Goal: Task Accomplishment & Management: Manage account settings

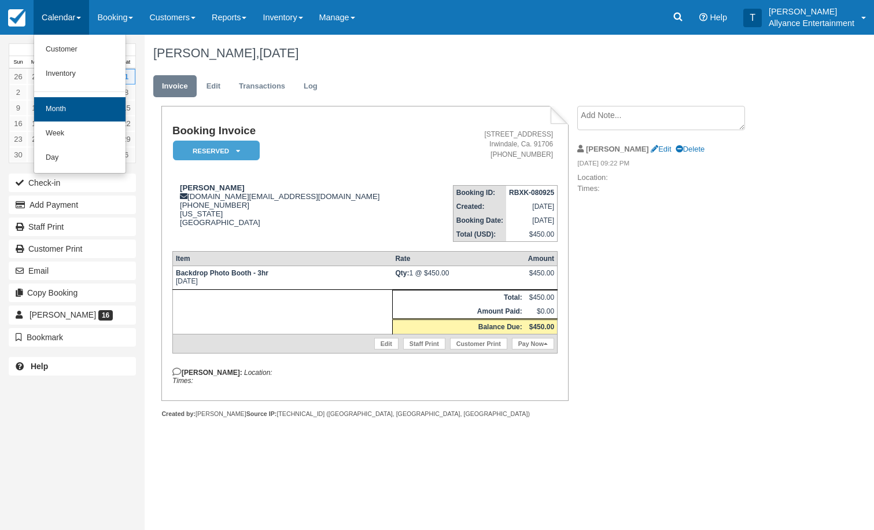
click at [52, 109] on link "Month" at bounding box center [79, 109] width 91 height 24
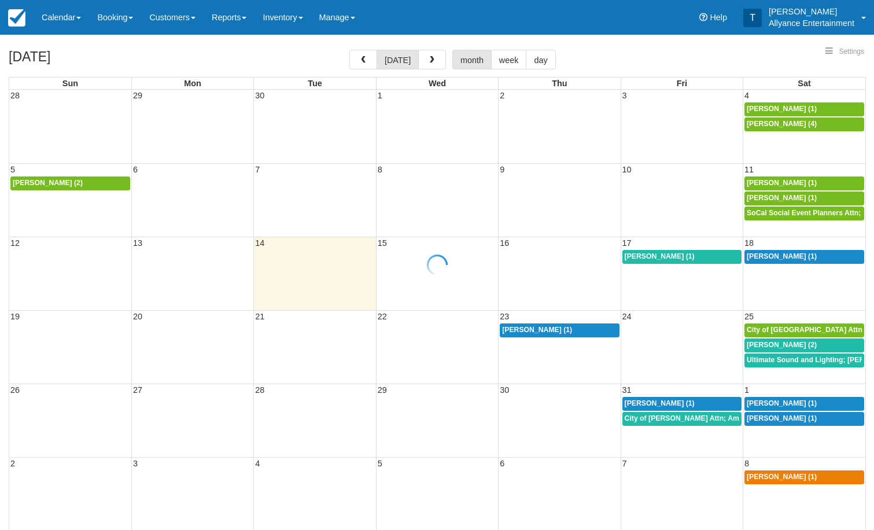
select select
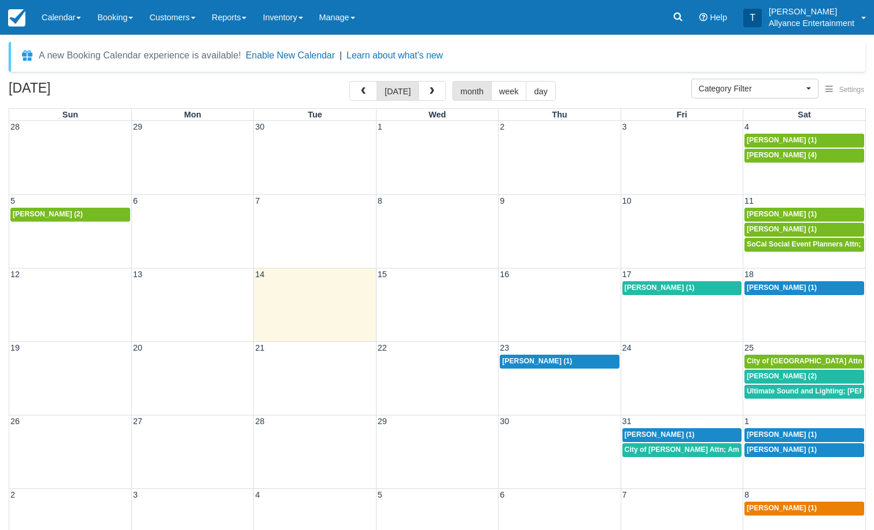
click at [787, 315] on div "12 13 14 15 16 17 18 Laura Campos (1) Adam Linares (1)" at bounding box center [437, 304] width 856 height 73
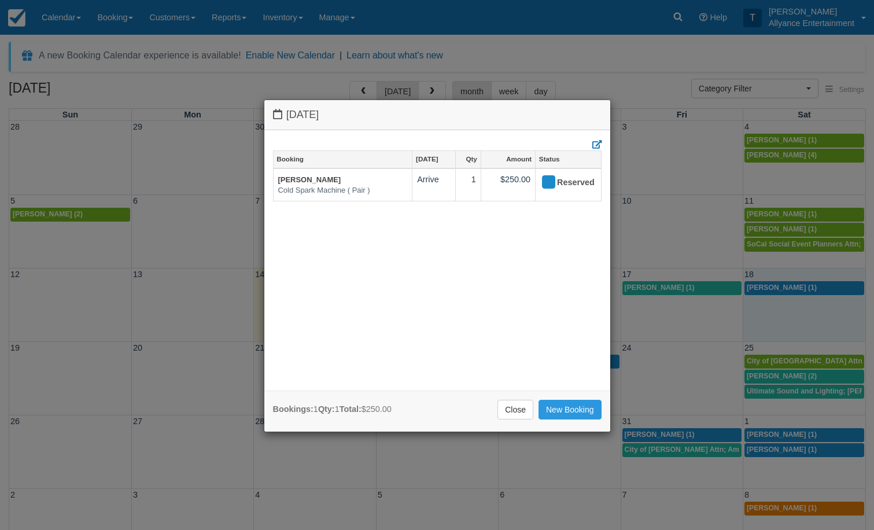
click at [616, 25] on div "Saturday October 18 2025 Booking Oct 18 Qty Amount Status Adam Linares Cold Spa…" at bounding box center [437, 265] width 874 height 530
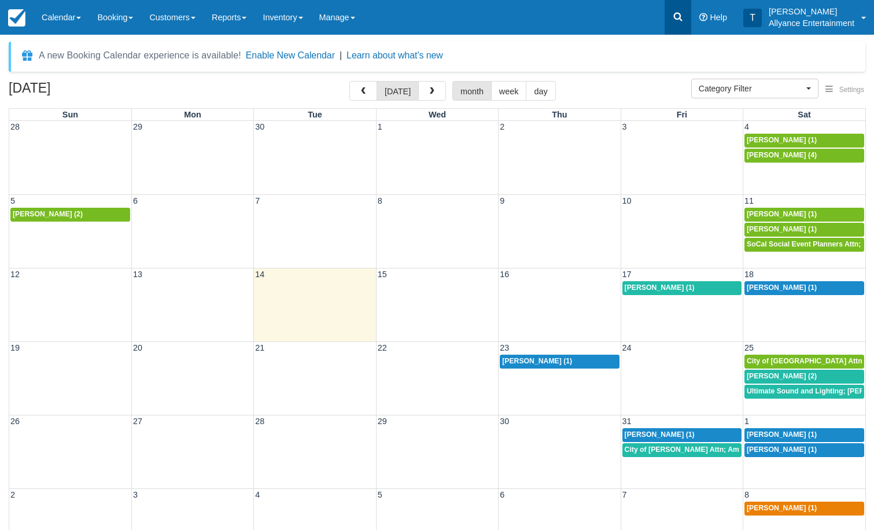
click at [674, 19] on icon at bounding box center [678, 17] width 12 height 12
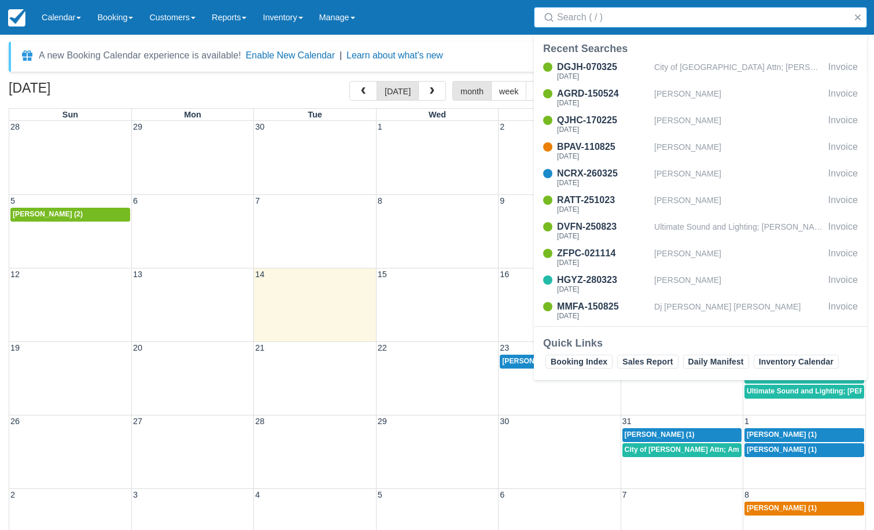
click at [628, 23] on input "Search" at bounding box center [702, 17] width 291 height 21
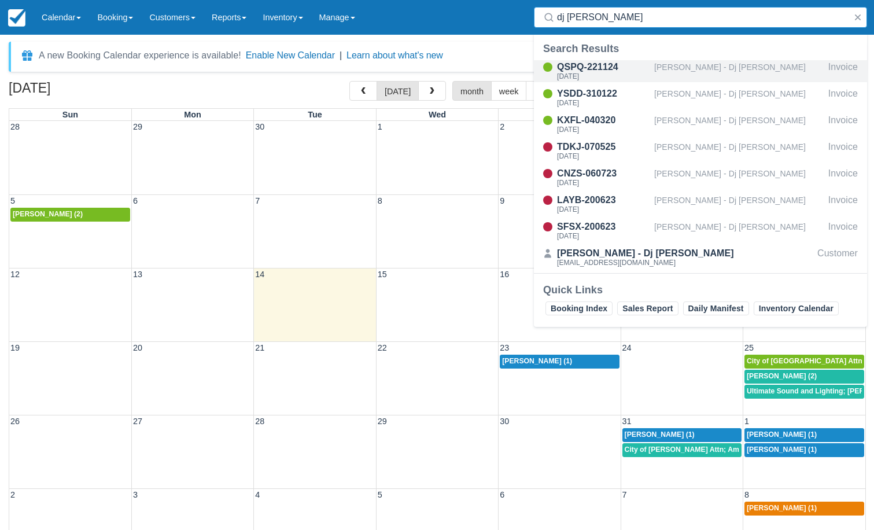
type input "dj charli"
click at [597, 68] on div "QSPQ-221124" at bounding box center [603, 67] width 93 height 14
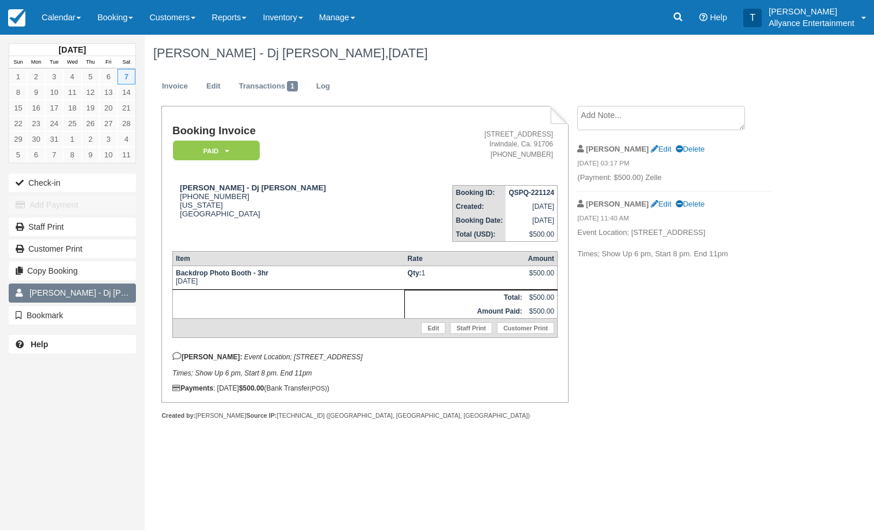
click at [109, 292] on span "Carlos Castillo - Dj Charlie X" at bounding box center [104, 292] width 150 height 9
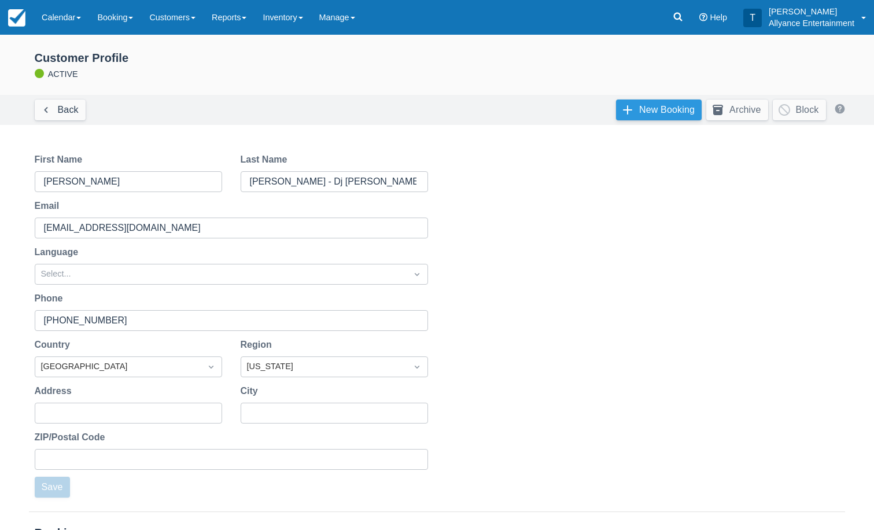
click at [628, 108] on link "New Booking" at bounding box center [659, 109] width 86 height 21
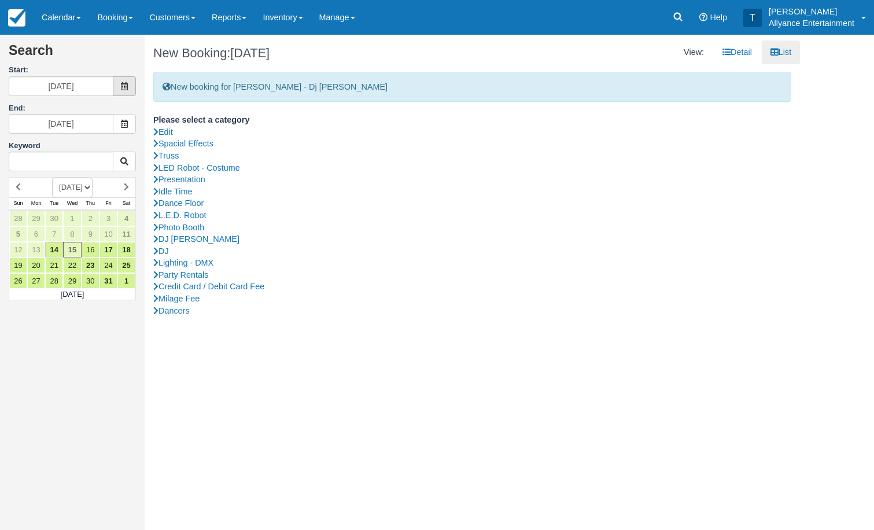
click at [128, 84] on icon at bounding box center [124, 86] width 8 height 8
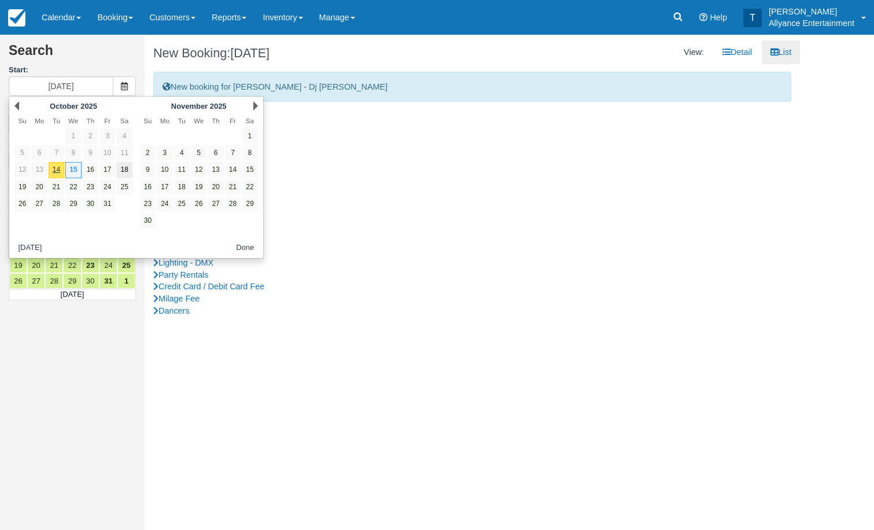
click at [126, 167] on link "18" at bounding box center [124, 170] width 16 height 16
type input "10/18/25"
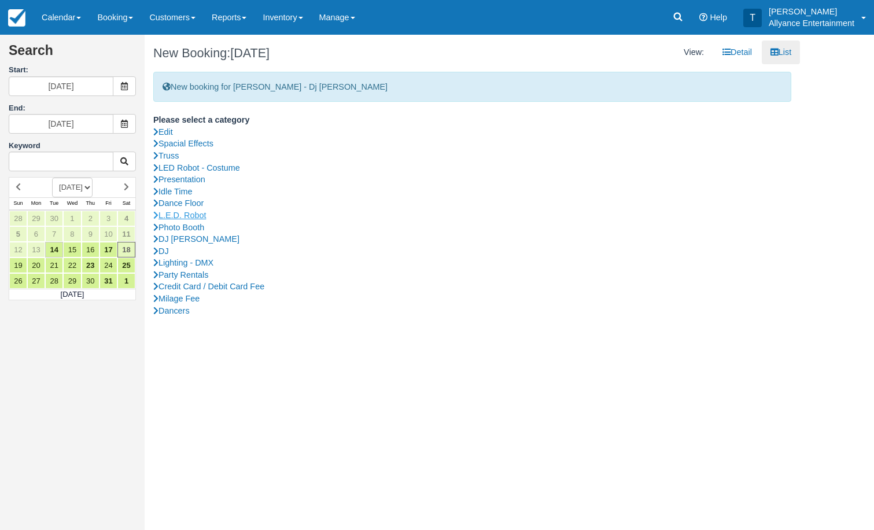
click at [197, 209] on link "L.E.D. Robot" at bounding box center [472, 215] width 638 height 12
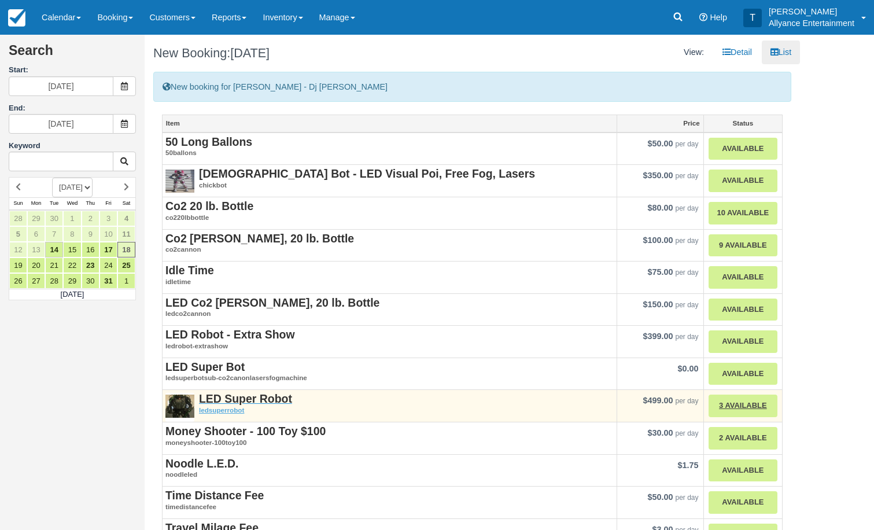
click at [257, 398] on strong "LED Super Robot" at bounding box center [245, 398] width 93 height 13
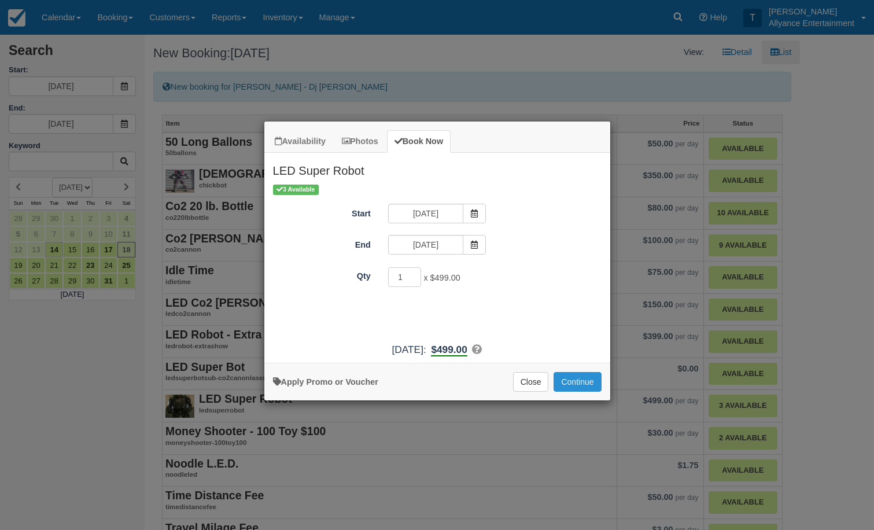
click at [577, 390] on button "Continue" at bounding box center [576, 382] width 47 height 20
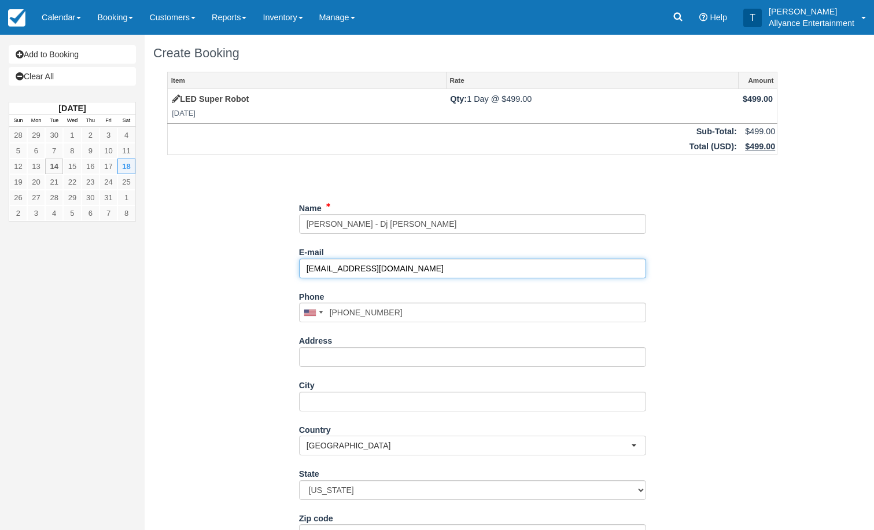
click at [395, 262] on input "[EMAIL_ADDRESS][DOMAIN_NAME]" at bounding box center [472, 268] width 347 height 20
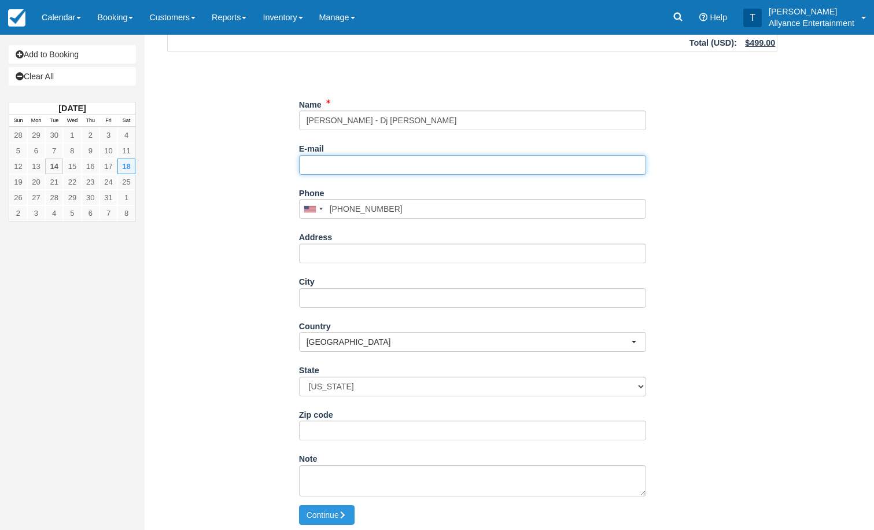
scroll to position [102, 0]
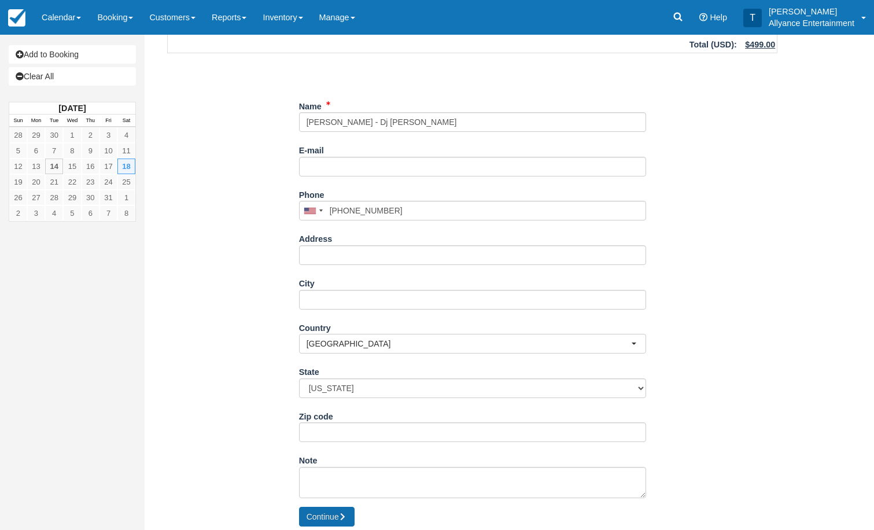
click at [333, 511] on button "Continue" at bounding box center [327, 517] width 56 height 20
type input "+13237175706"
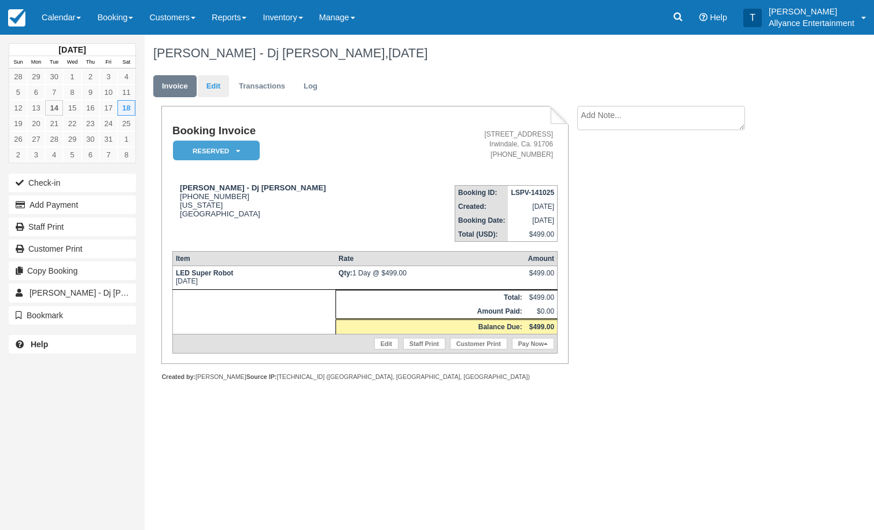
click at [220, 82] on link "Edit" at bounding box center [213, 86] width 31 height 23
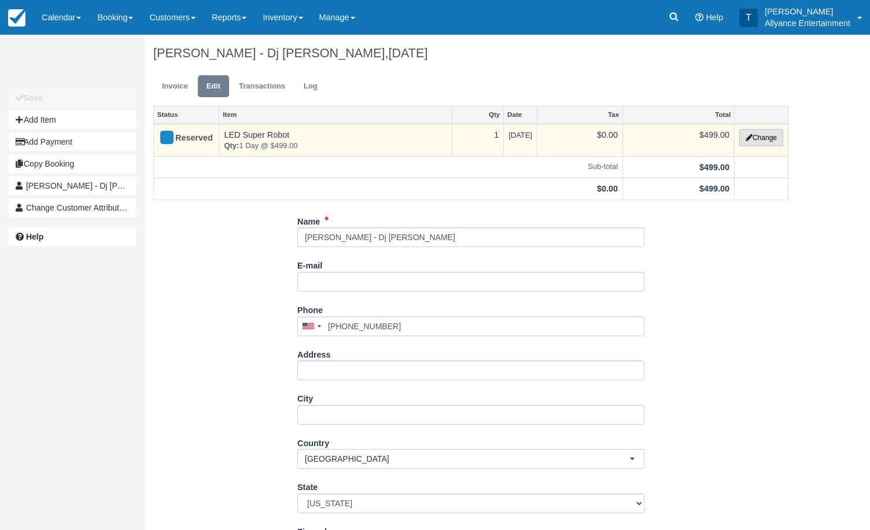
click at [760, 134] on button "Change" at bounding box center [761, 137] width 44 height 17
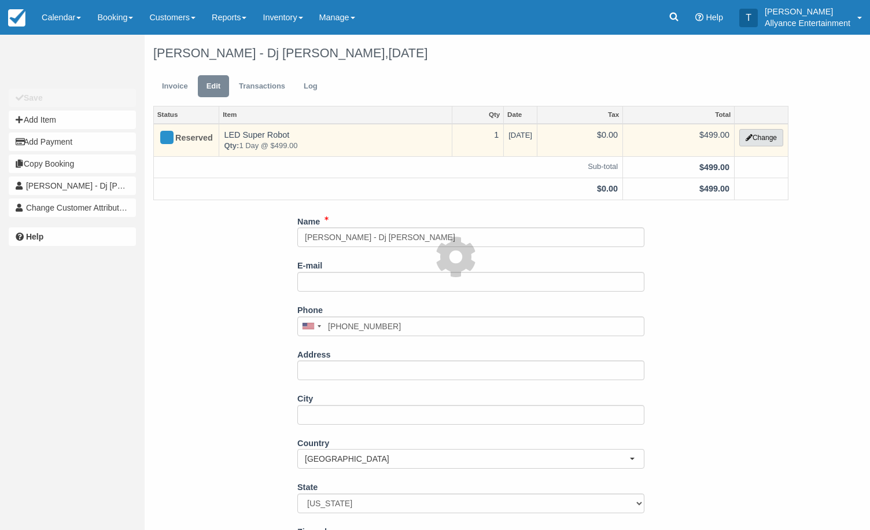
select select "29"
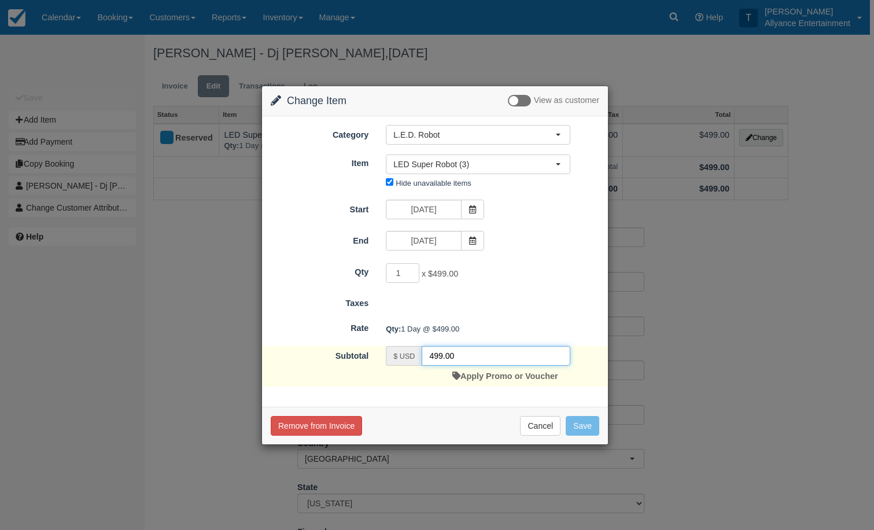
drag, startPoint x: 440, startPoint y: 353, endPoint x: 419, endPoint y: 354, distance: 20.9
click at [419, 354] on div "$ USD 499.00" at bounding box center [478, 356] width 184 height 20
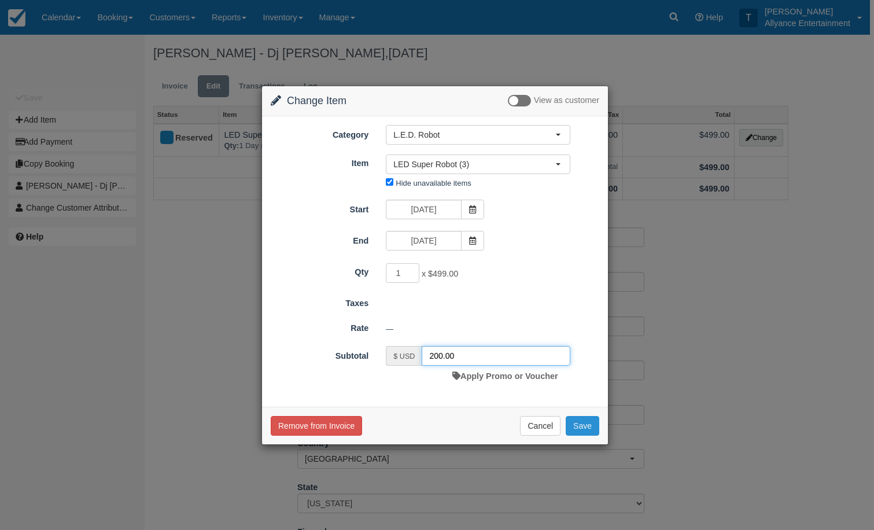
type input "200.00"
click at [583, 426] on button "Save" at bounding box center [583, 426] width 34 height 20
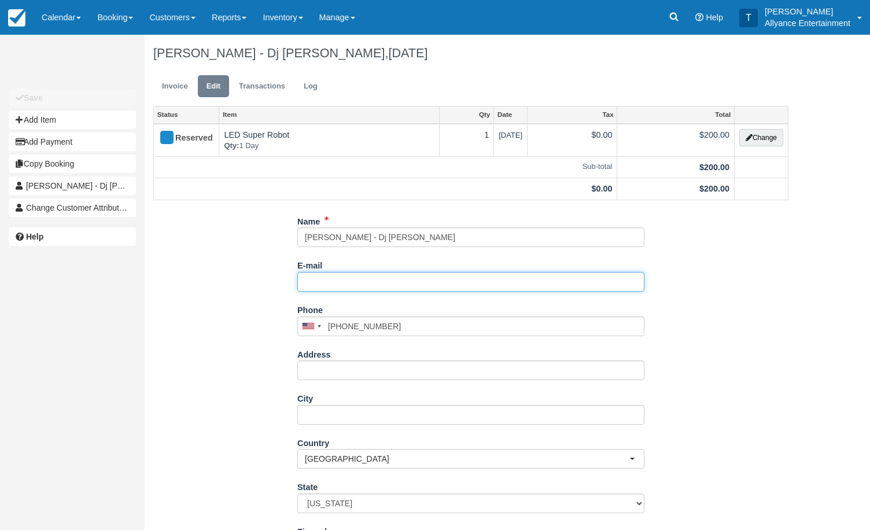
click at [331, 279] on input "E-mail" at bounding box center [470, 282] width 347 height 20
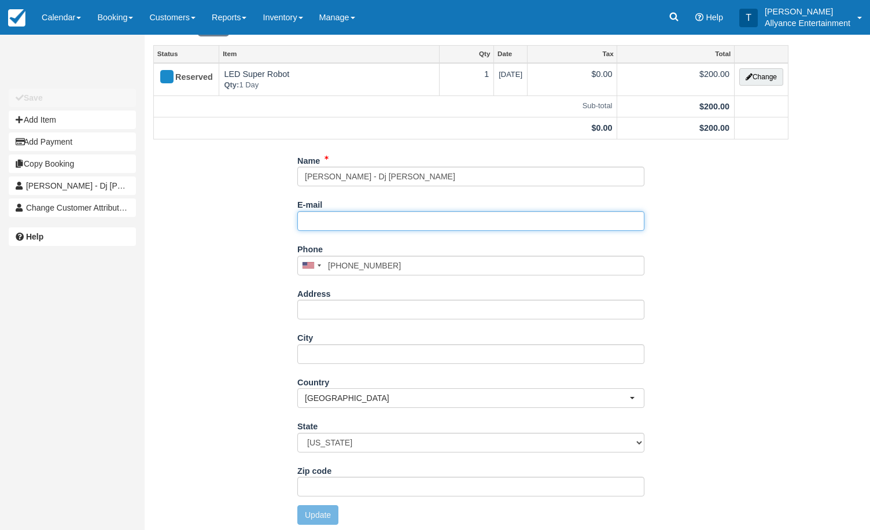
scroll to position [60, 0]
click at [173, 256] on div "Name [PERSON_NAME] - Dj [PERSON_NAME] E-mail Did you mean ? Phone [GEOGRAPHIC_D…" at bounding box center [471, 343] width 652 height 383
click at [326, 216] on input "E-mail" at bounding box center [470, 222] width 347 height 20
paste input "[EMAIL_ADDRESS][DOMAIN_NAME]"
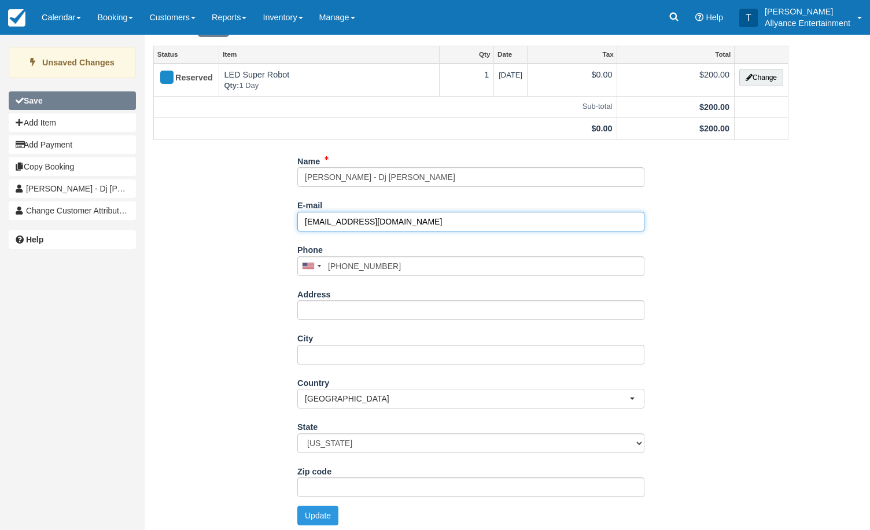
type input "[EMAIL_ADDRESS][DOMAIN_NAME]"
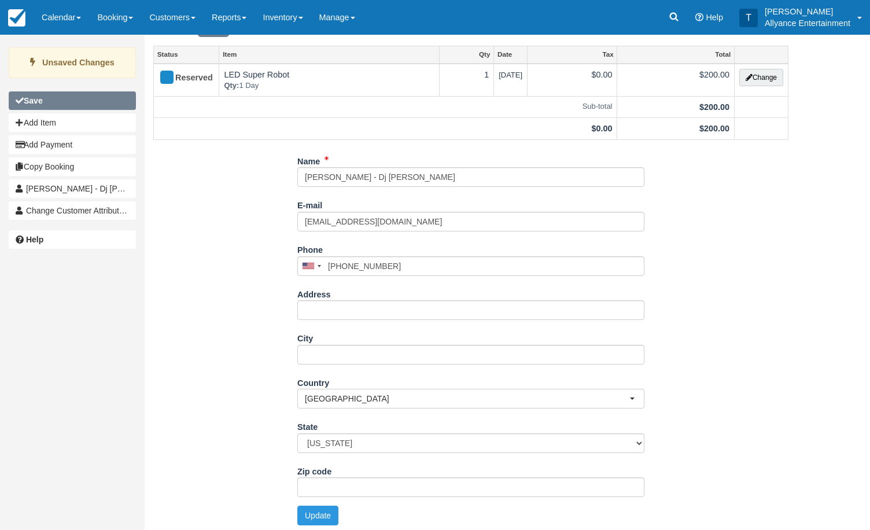
click at [108, 105] on button "Save" at bounding box center [72, 100] width 127 height 19
type input "[PHONE_NUMBER]"
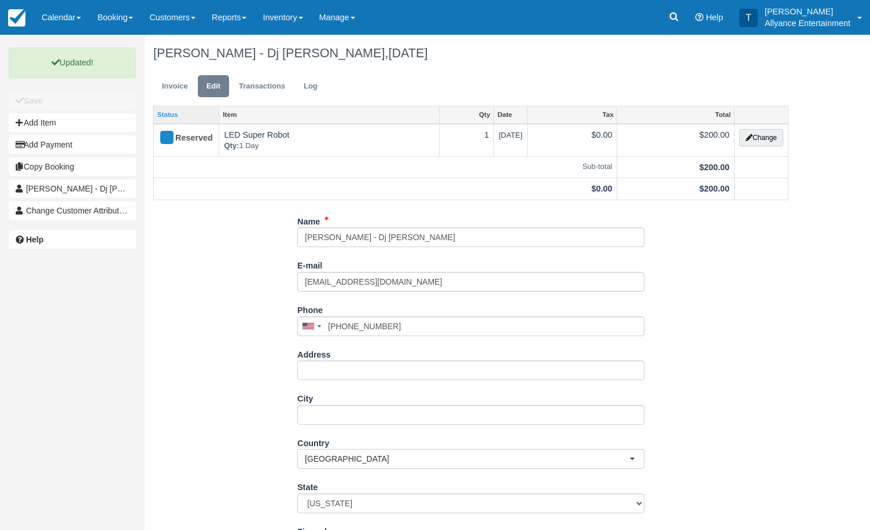
scroll to position [0, 0]
click at [172, 79] on link "Invoice" at bounding box center [174, 86] width 43 height 23
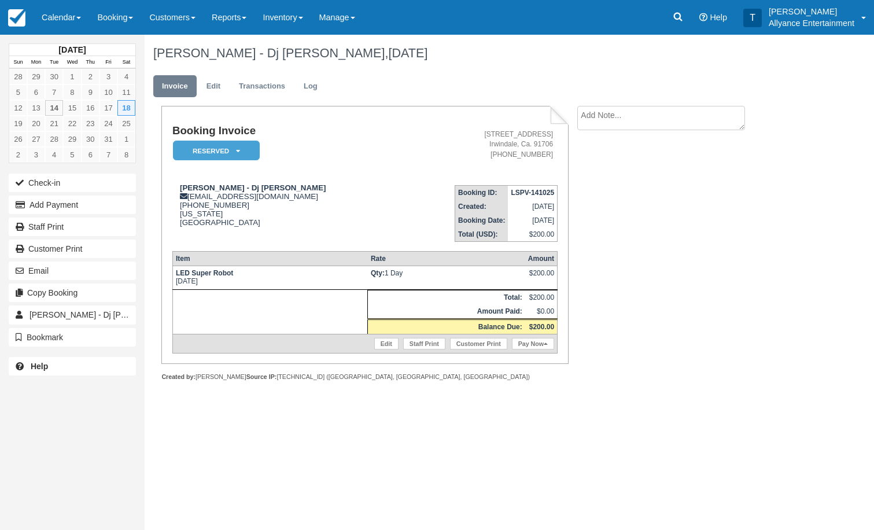
click at [631, 117] on textarea at bounding box center [661, 118] width 168 height 24
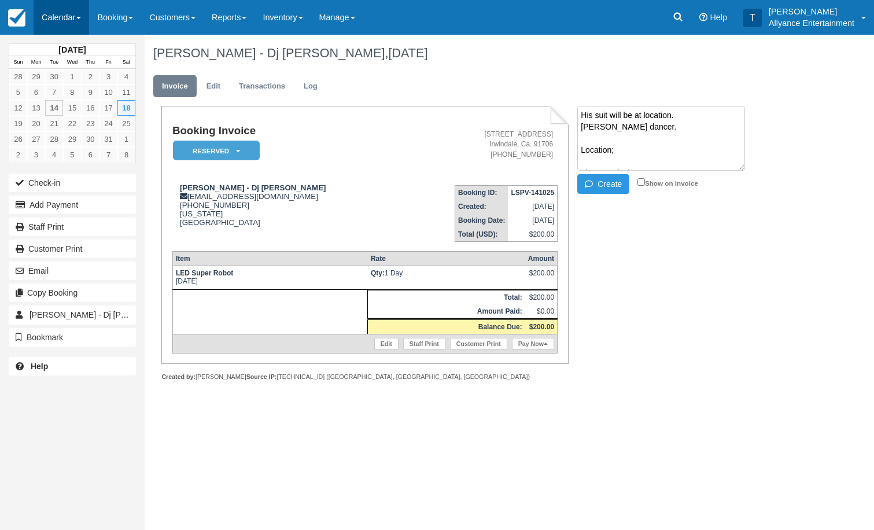
click at [50, 16] on link "Calendar" at bounding box center [62, 17] width 56 height 35
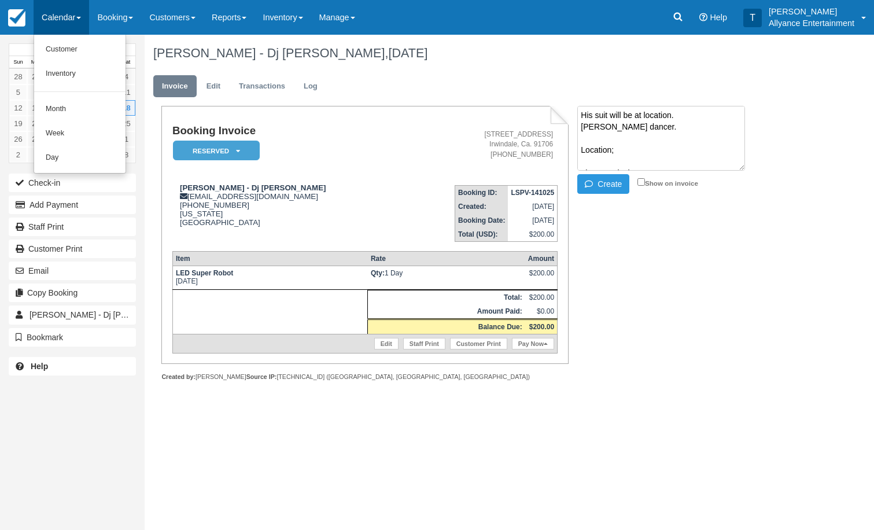
click at [642, 144] on textarea "His suit will be at location. Tony B dancer. Location; Times; Arrival 8:15 pm," at bounding box center [661, 138] width 168 height 65
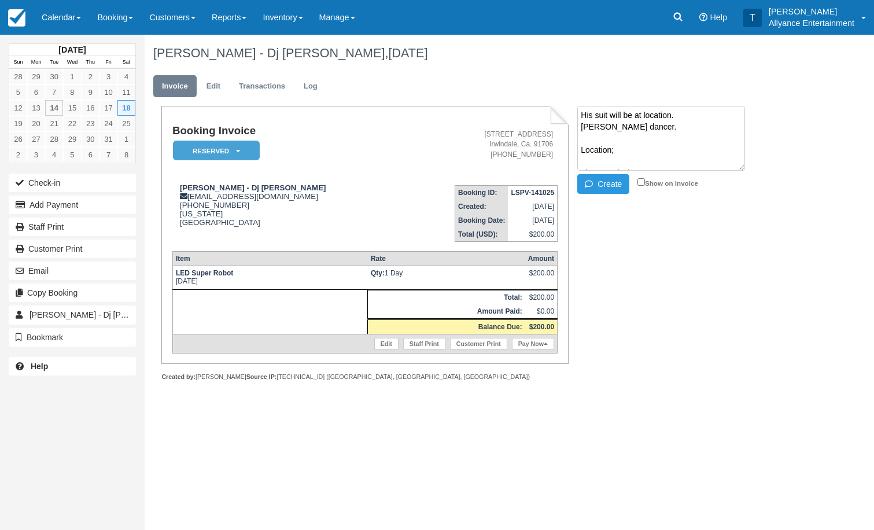
click at [678, 164] on textarea "His suit will be at location. Tony B dancer. Location; Times; Arrival 8:15 pm," at bounding box center [661, 138] width 168 height 65
type textarea "His suit will be at location. Tony B dancer. Location; Times; Arrival 8:15 pm, …"
click at [640, 183] on input "Show on invoice" at bounding box center [641, 182] width 8 height 8
checkbox input "true"
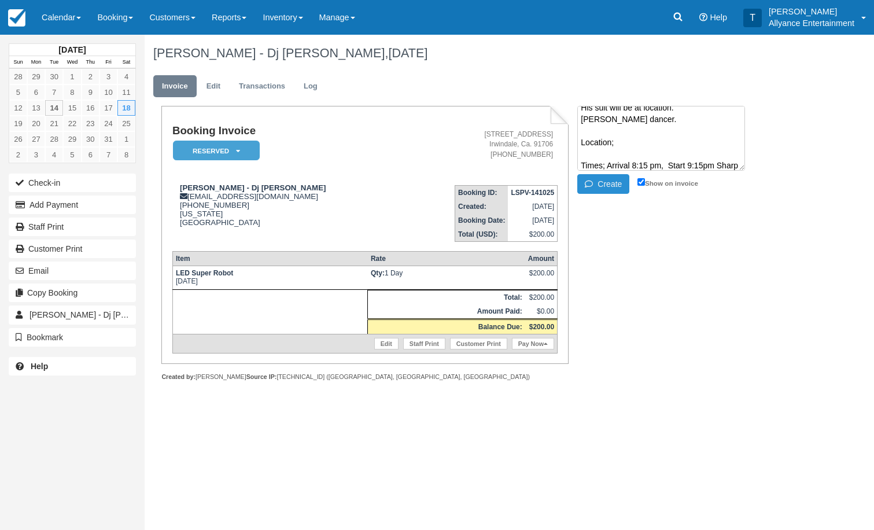
click at [614, 179] on button "Create" at bounding box center [603, 184] width 52 height 20
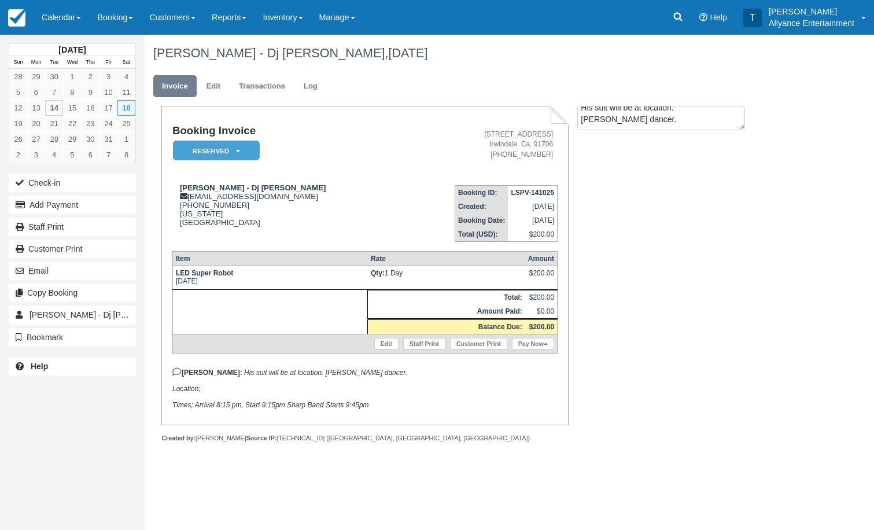
scroll to position [0, 0]
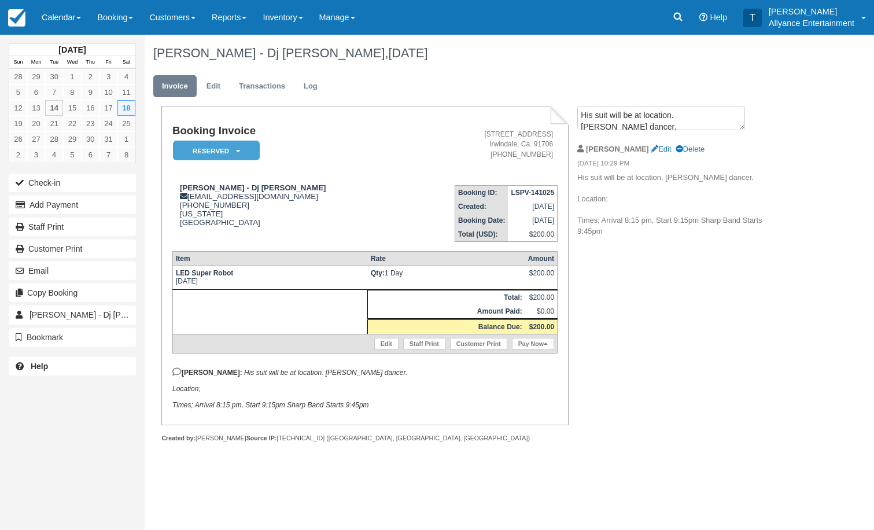
click at [621, 153] on div "Tony Edit Delete" at bounding box center [674, 149] width 195 height 18
click at [651, 146] on link "Edit" at bounding box center [661, 149] width 20 height 9
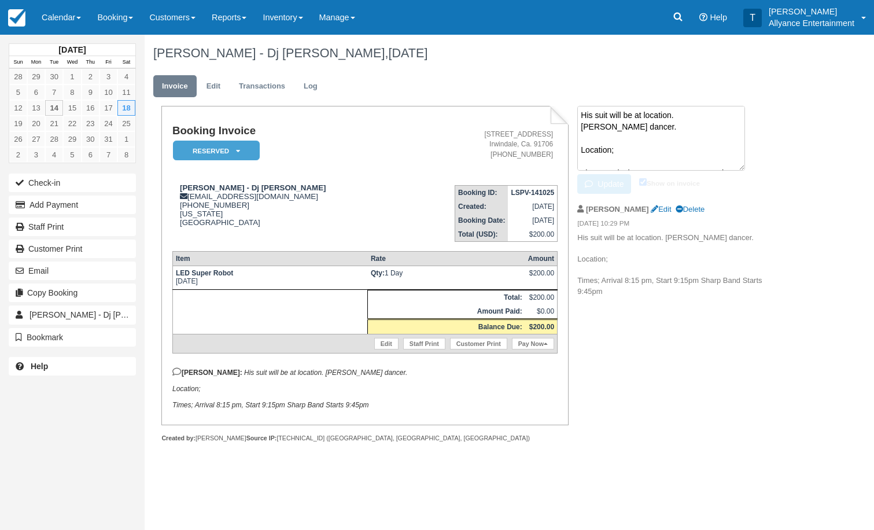
scroll to position [8, 0]
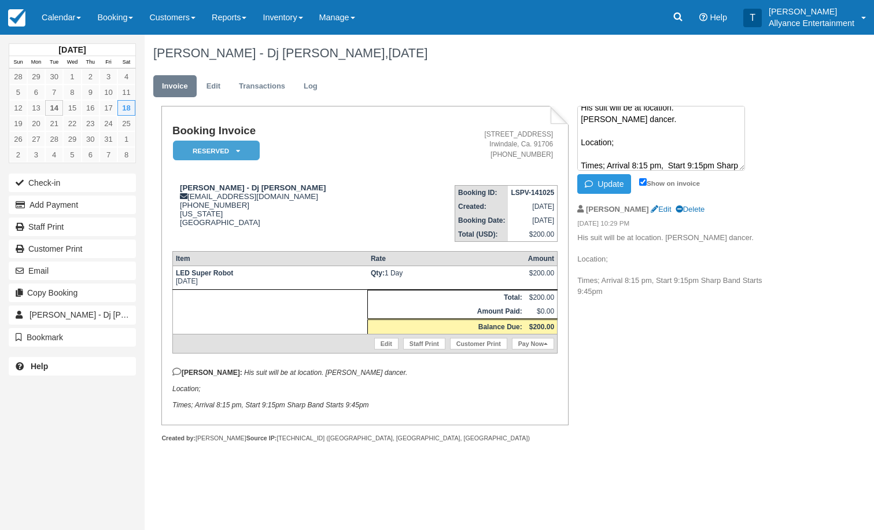
click at [625, 132] on textarea "His suit will be at location. Tony B dancer. Location; Times; Arrival 8:15 pm, …" at bounding box center [661, 138] width 168 height 65
paste textarea "2400 country club Dr Glendora ca 91741"
type textarea "His suit will be at location. Tony B dancer. Location; 2400 country club Dr Gle…"
click at [611, 180] on button "Update" at bounding box center [604, 184] width 54 height 20
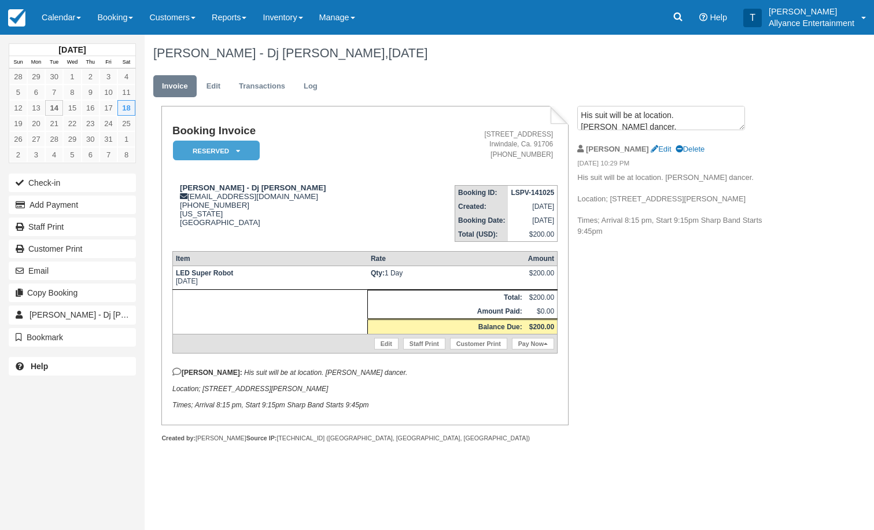
drag, startPoint x: 202, startPoint y: 378, endPoint x: 378, endPoint y: 408, distance: 177.9
click at [378, 408] on p "Tony: His suit will be at location. Tony B dancer. Location; 2400 country club …" at bounding box center [364, 388] width 385 height 42
copy p "His suit will be at location. Tony B dancer. Location; 2400 country club Dr Gle…"
click at [56, 30] on link "Calendar" at bounding box center [62, 17] width 56 height 35
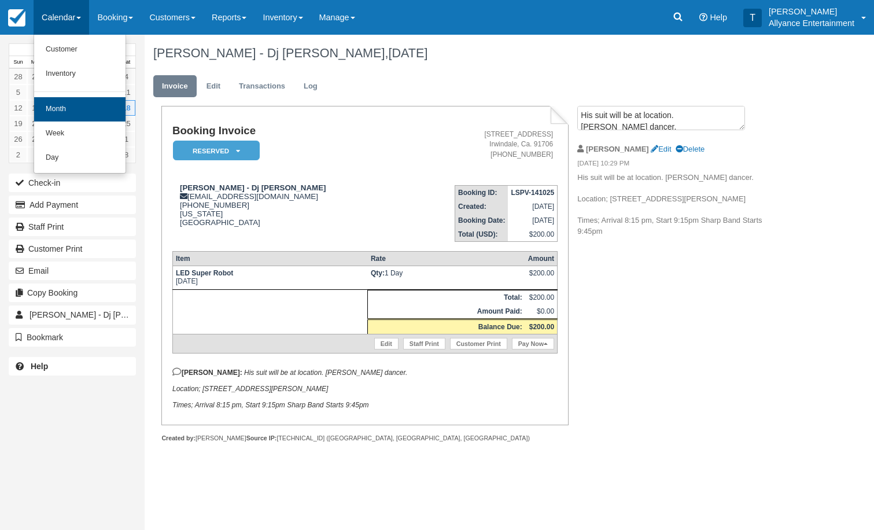
click at [51, 105] on link "Month" at bounding box center [79, 109] width 91 height 24
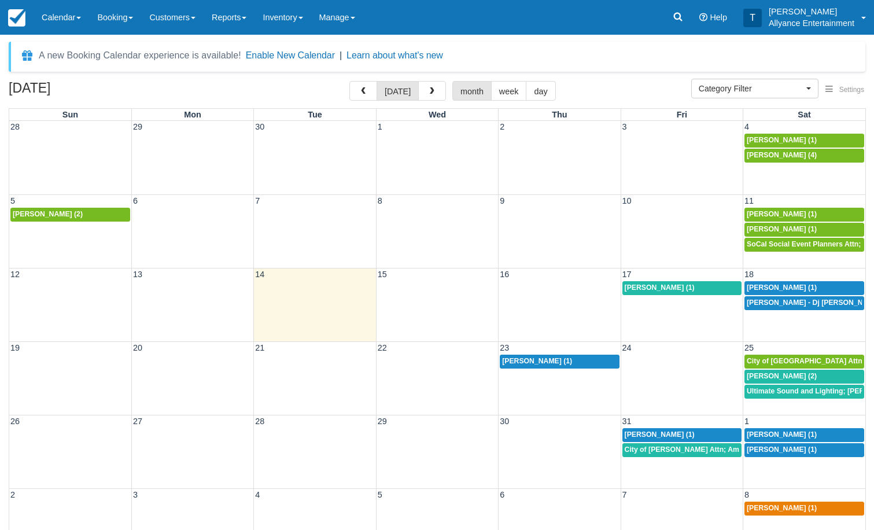
select select
click at [754, 346] on span "25" at bounding box center [749, 347] width 12 height 9
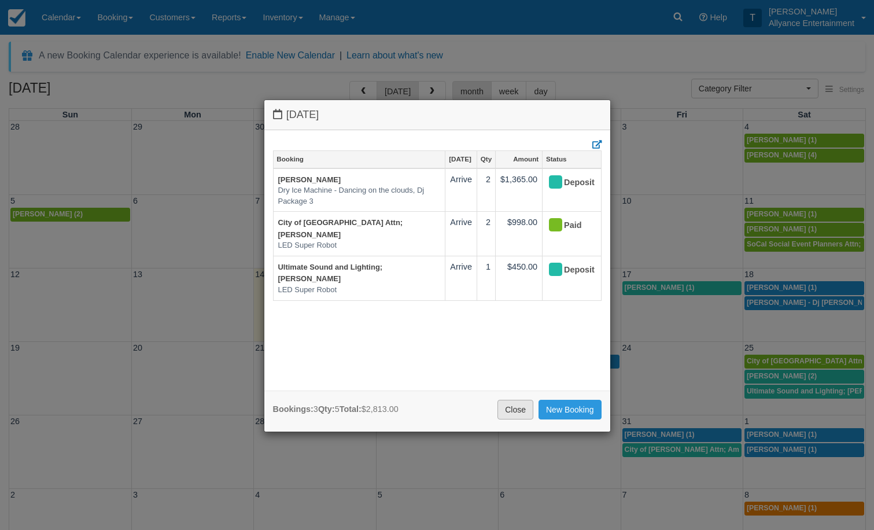
click at [507, 400] on link "Close" at bounding box center [515, 410] width 36 height 20
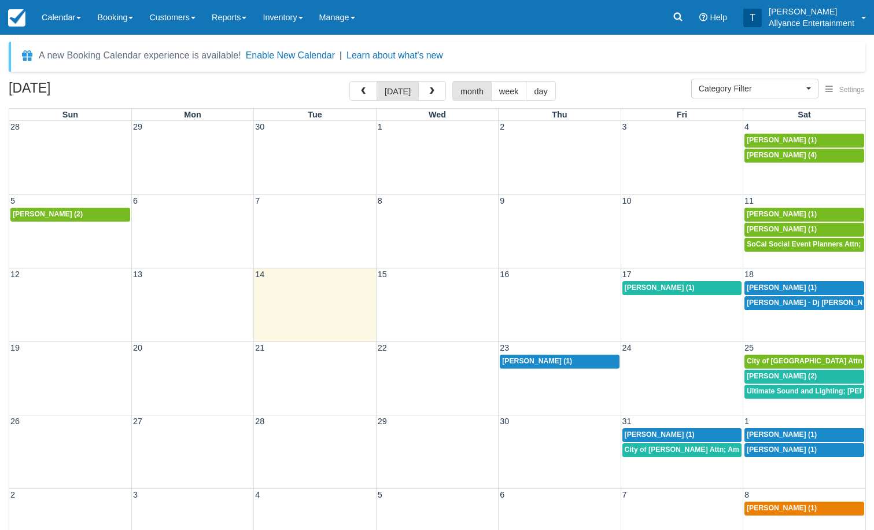
click at [788, 400] on div "19 20 21 22 23 24 25 [PERSON_NAME] (1) City of [GEOGRAPHIC_DATA] Attn; [PERSON_…" at bounding box center [437, 377] width 856 height 73
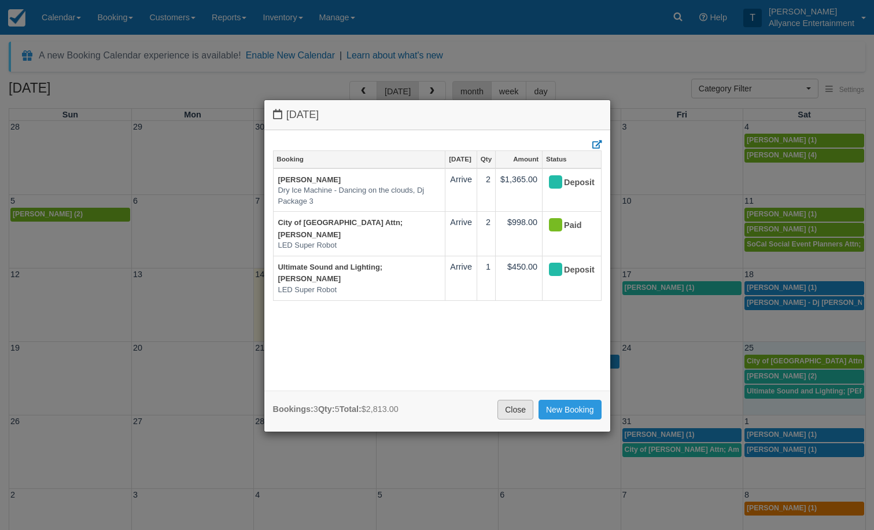
click at [512, 404] on link "Close" at bounding box center [515, 410] width 36 height 20
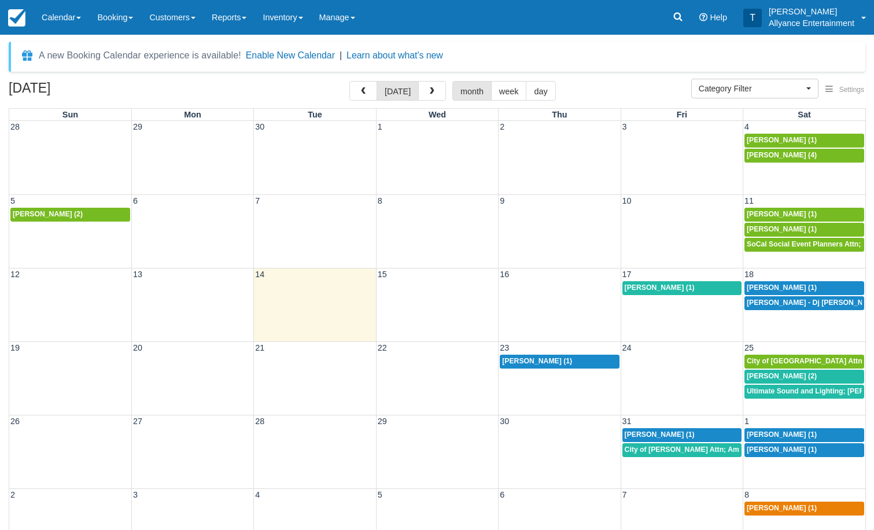
click at [780, 390] on span "Ultimate Sound and Lighting; Jose Cuadra (1)" at bounding box center [832, 391] width 171 height 8
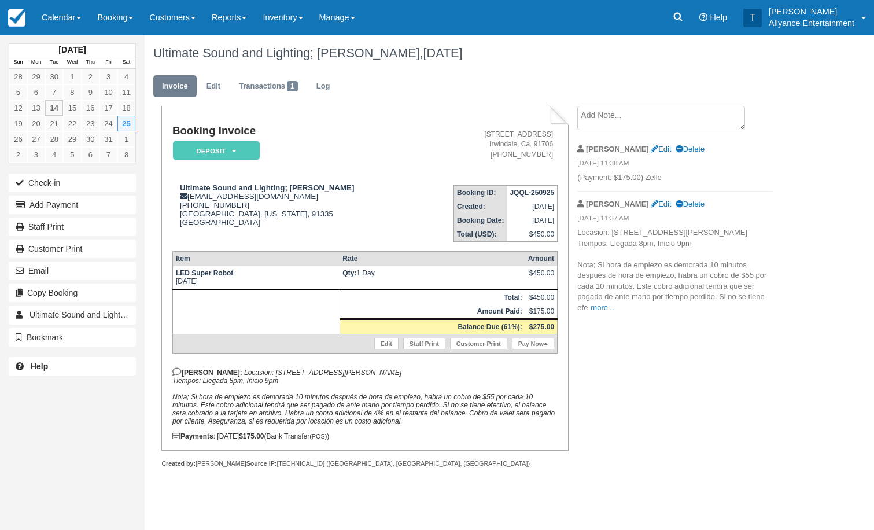
click at [633, 117] on textarea at bounding box center [661, 118] width 168 height 24
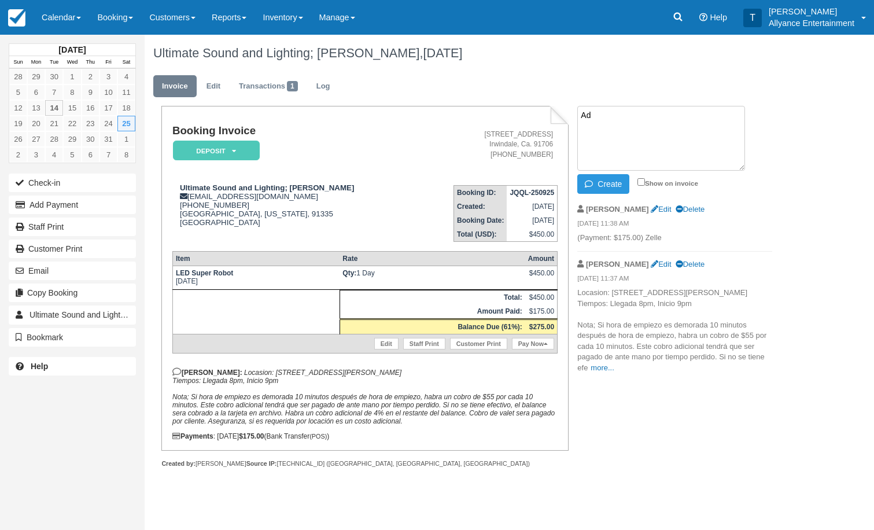
type textarea "A"
type textarea "Hand event to [PERSON_NAME] [PERSON_NAME] has no crew"
click at [613, 183] on button "Create" at bounding box center [603, 184] width 52 height 20
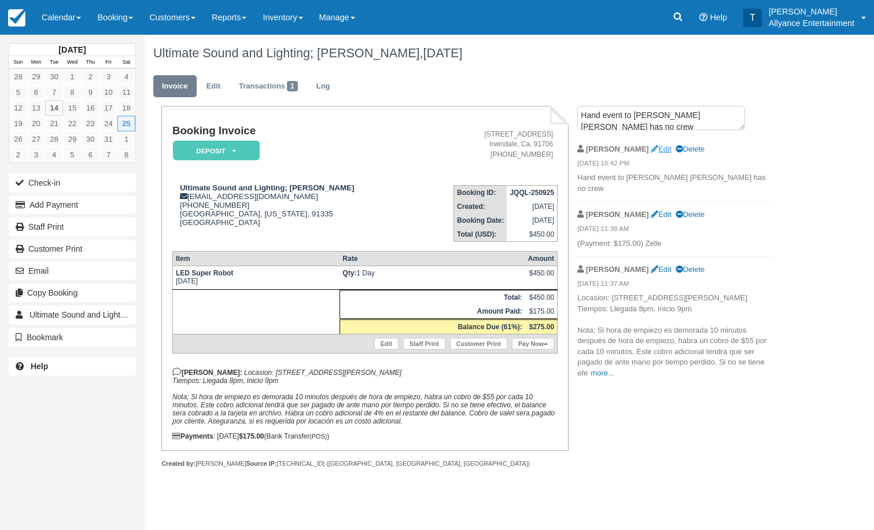
click at [651, 149] on link "Edit" at bounding box center [661, 149] width 20 height 9
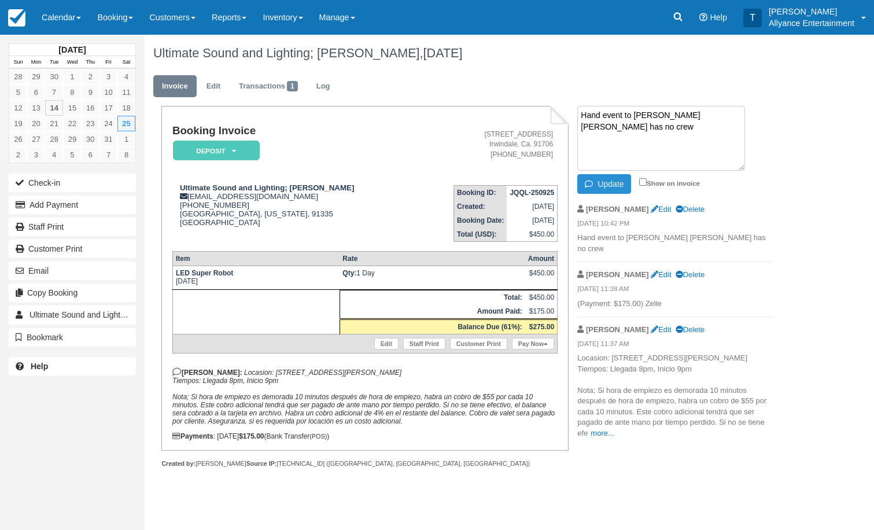
click at [611, 180] on button "Update" at bounding box center [604, 184] width 54 height 20
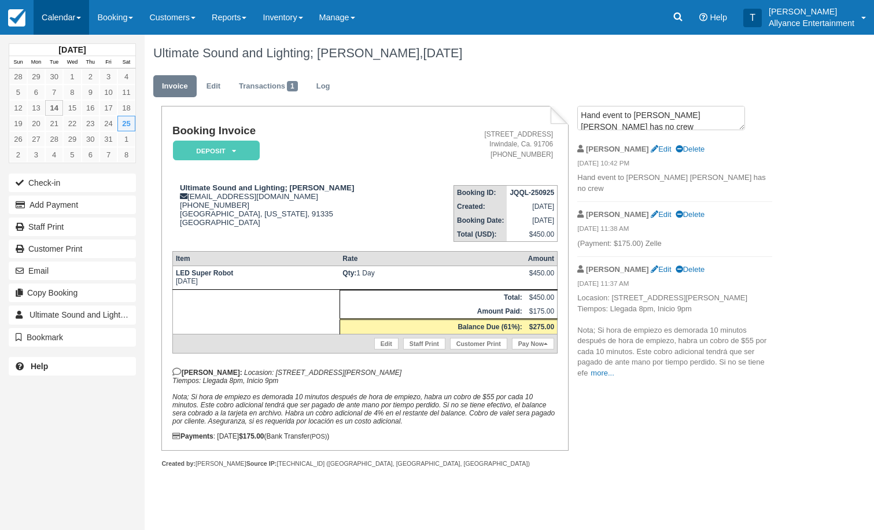
click at [54, 21] on link "Calendar" at bounding box center [62, 17] width 56 height 35
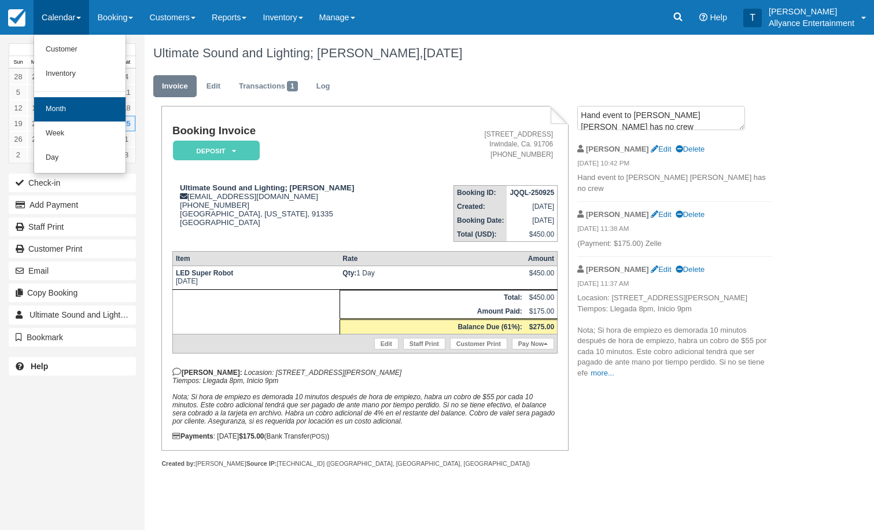
click at [55, 106] on link "Month" at bounding box center [79, 109] width 91 height 24
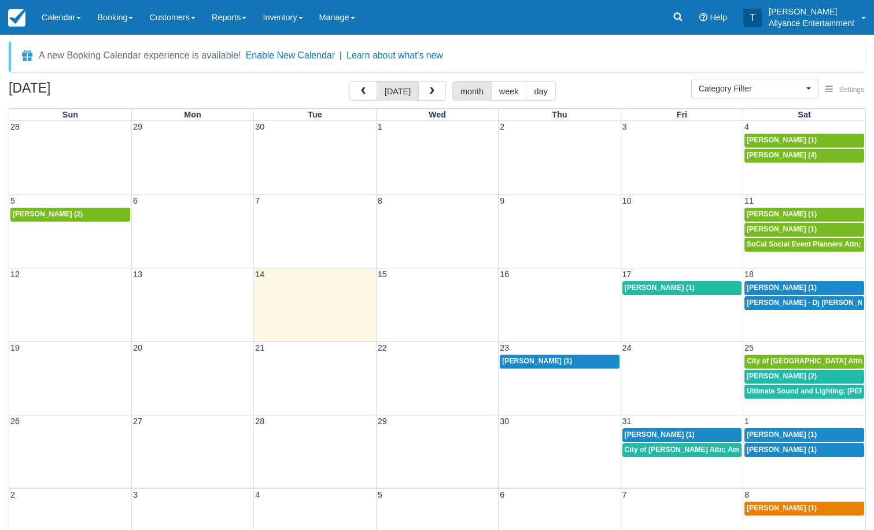
select select
click at [764, 359] on span "City of [GEOGRAPHIC_DATA] Attn; [PERSON_NAME] (2)" at bounding box center [842, 361] width 190 height 8
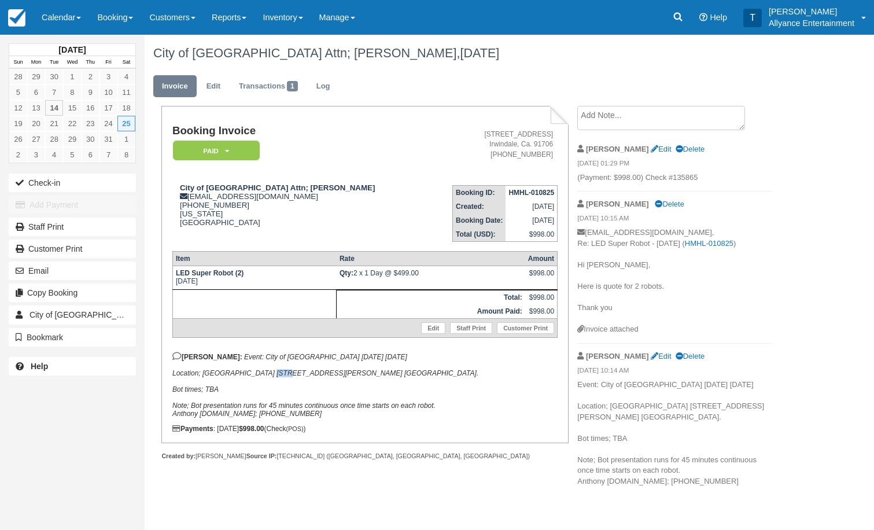
drag, startPoint x: 253, startPoint y: 373, endPoint x: 272, endPoint y: 374, distance: 19.1
click at [272, 374] on em "Event: City of [GEOGRAPHIC_DATA] [DATE] [DATE] Location; [GEOGRAPHIC_DATA] [STR…" at bounding box center [325, 385] width 306 height 65
drag, startPoint x: 204, startPoint y: 376, endPoint x: 427, endPoint y: 379, distance: 222.7
click at [427, 379] on p "[PERSON_NAME]: Event: City of [GEOGRAPHIC_DATA] [DATE] [DATE] Location; [GEOGRA…" at bounding box center [364, 385] width 385 height 66
copy em "[GEOGRAPHIC_DATA] [STREET_ADDRESS][PERSON_NAME] [GEOGRAPHIC_DATA]."
